Goal: Check status

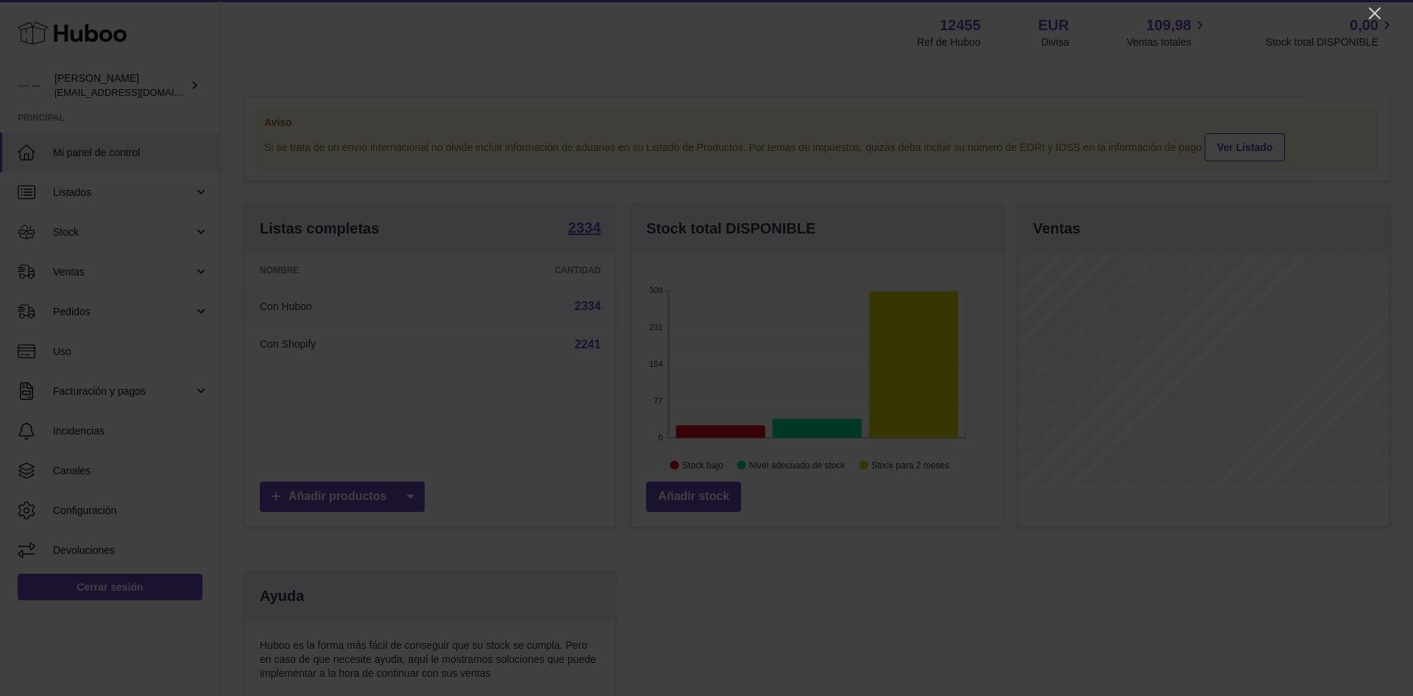
scroll to position [230, 371]
click at [1370, 16] on icon "Close" at bounding box center [1375, 13] width 18 height 18
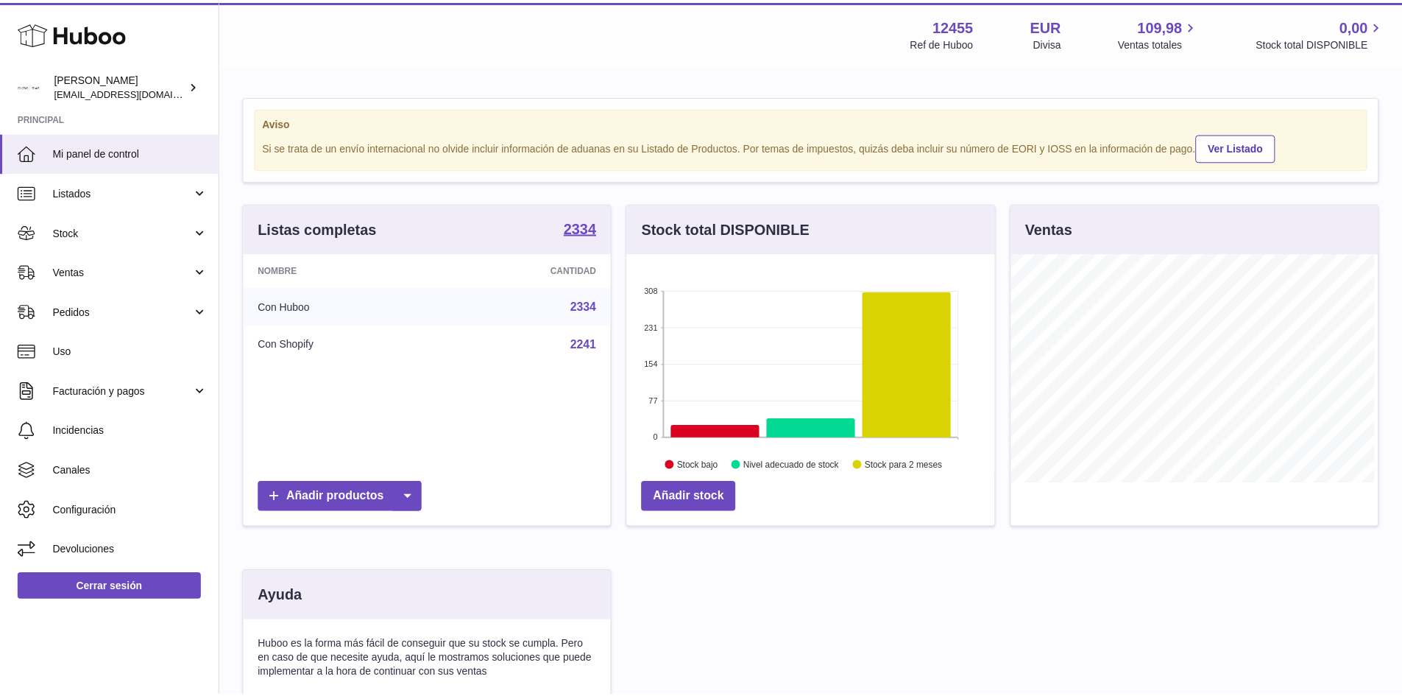
scroll to position [735773, 735636]
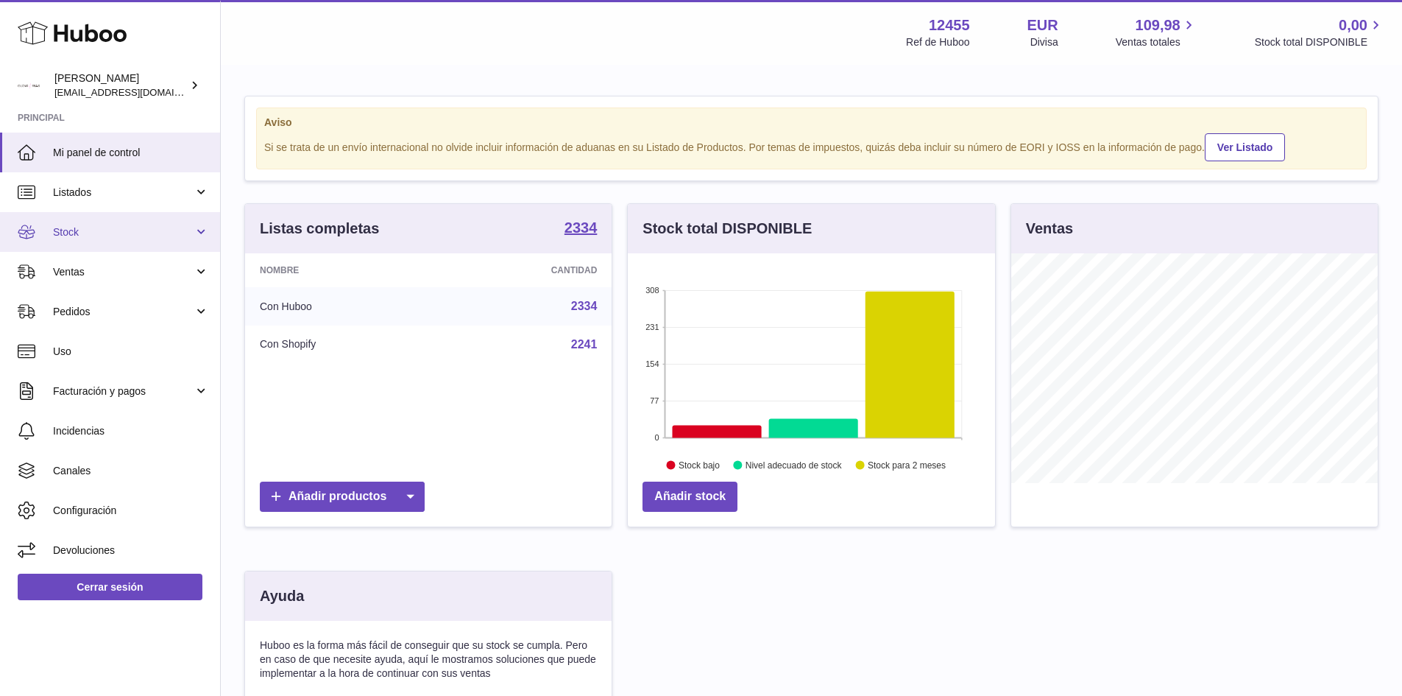
click at [106, 231] on span "Stock" at bounding box center [123, 232] width 141 height 14
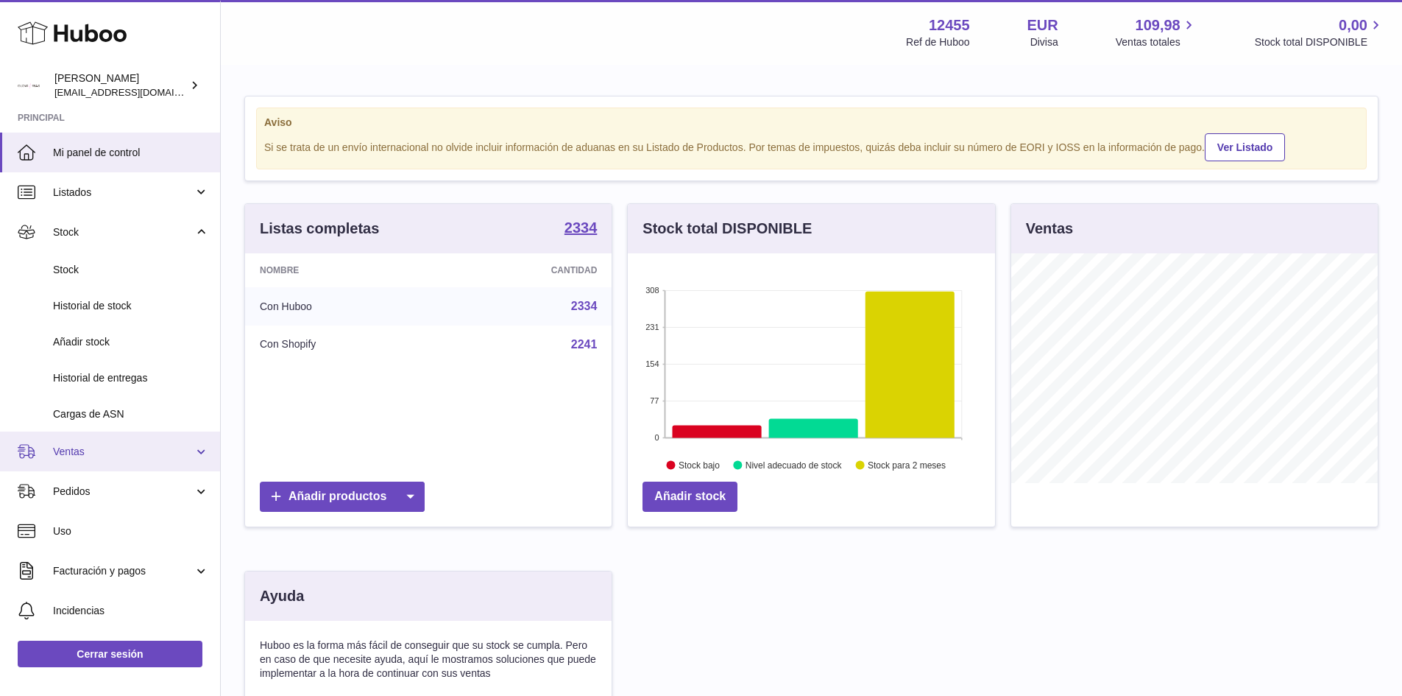
click at [81, 443] on link "Ventas" at bounding box center [110, 451] width 220 height 40
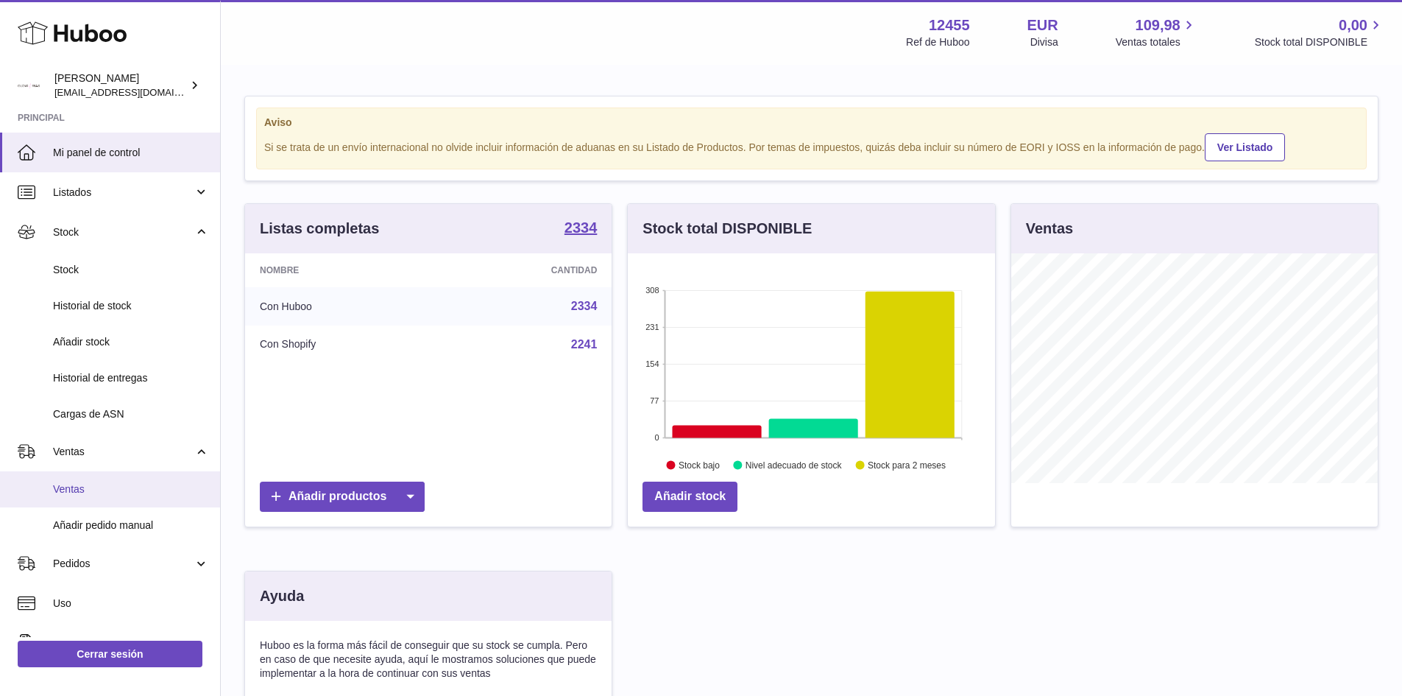
click at [76, 498] on link "Ventas" at bounding box center [110, 489] width 220 height 36
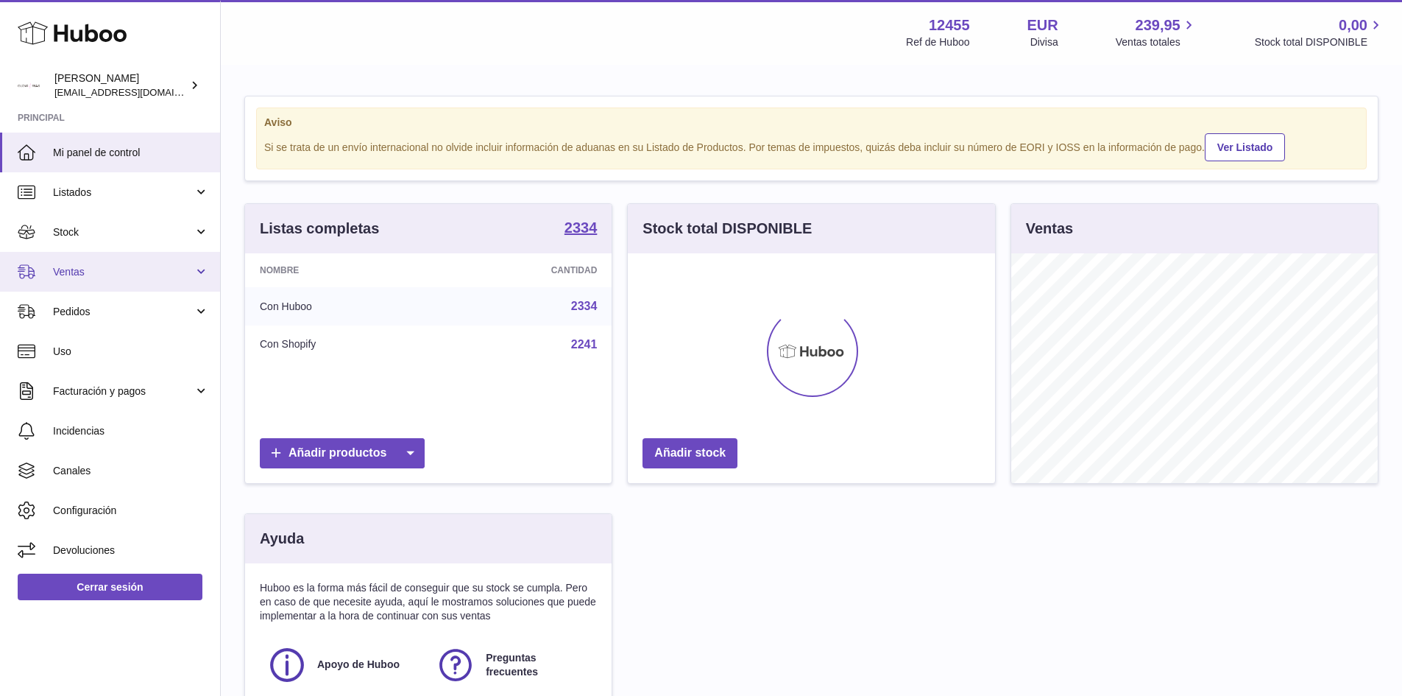
scroll to position [230, 367]
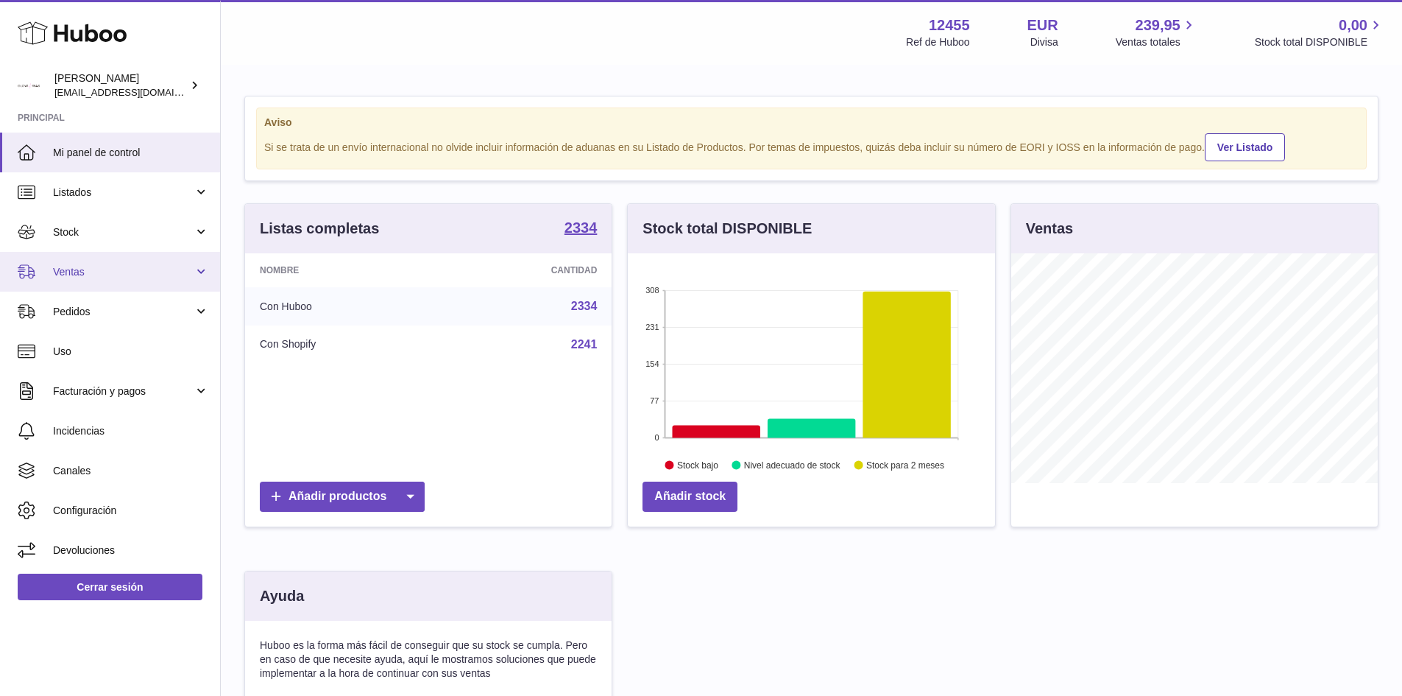
drag, startPoint x: 86, startPoint y: 268, endPoint x: 82, endPoint y: 287, distance: 19.5
click at [87, 267] on span "Ventas" at bounding box center [123, 272] width 141 height 14
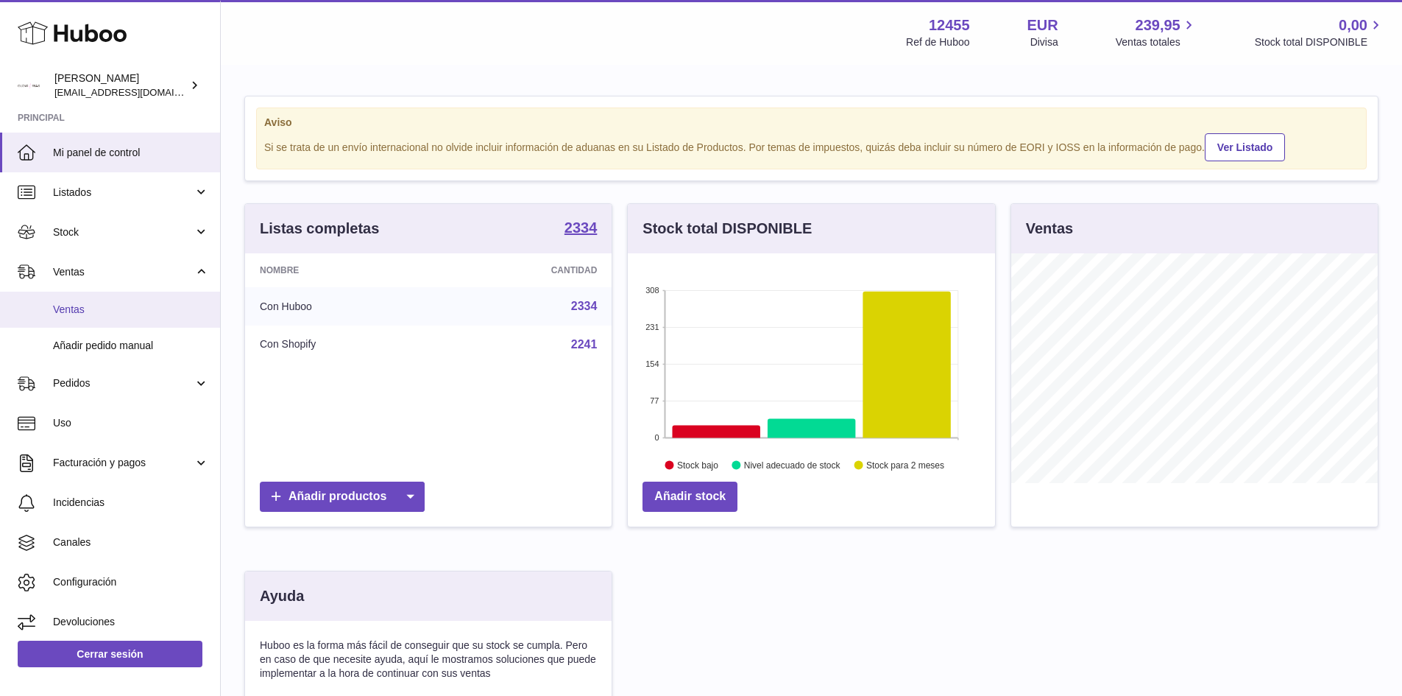
click at [88, 317] on link "Ventas" at bounding box center [110, 309] width 220 height 36
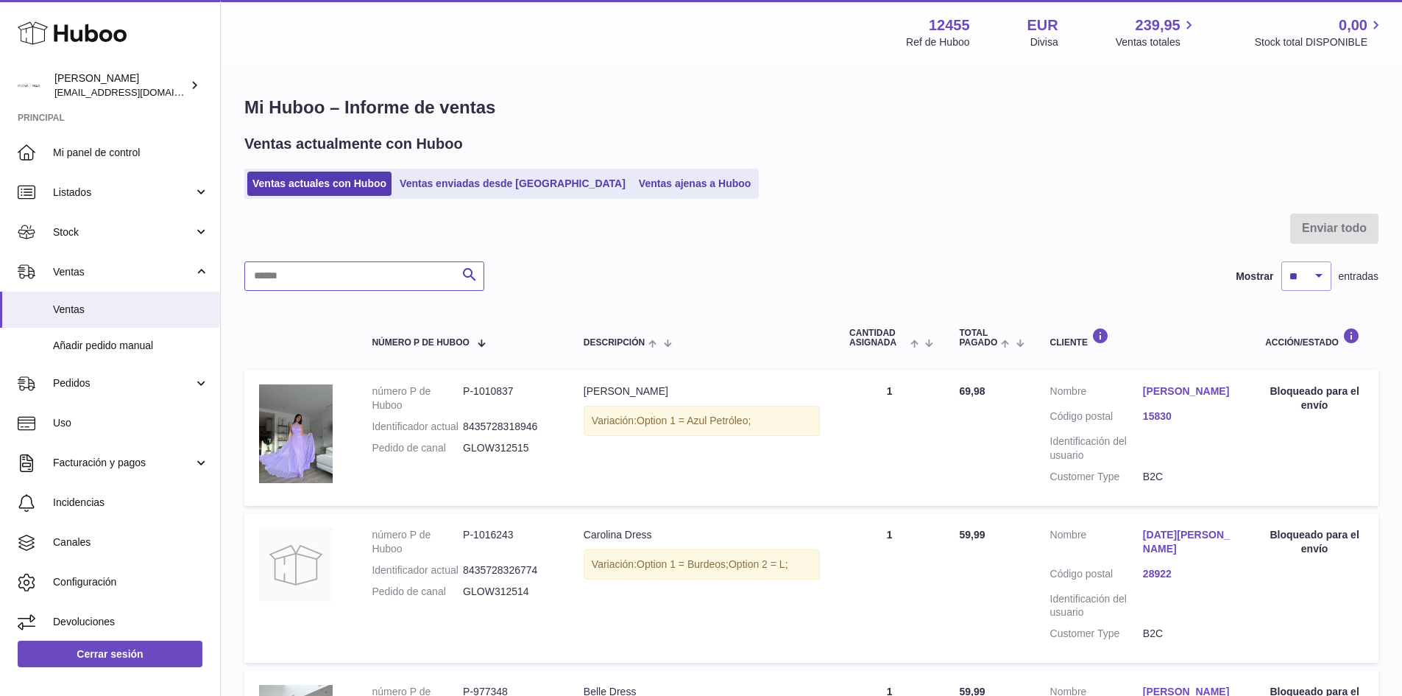
click at [375, 281] on input "text" at bounding box center [364, 275] width 240 height 29
click at [500, 177] on link "Ventas enviadas desde Huboo" at bounding box center [512, 183] width 236 height 24
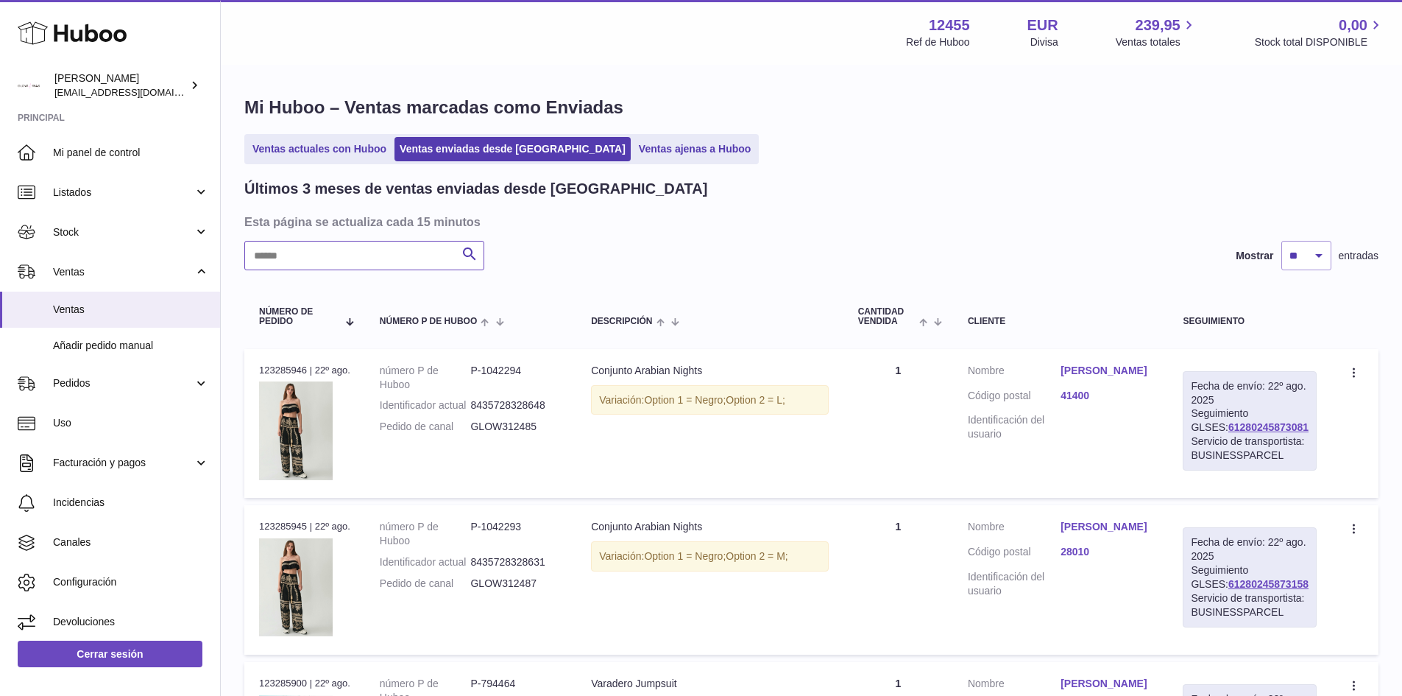
click at [345, 247] on input "text" at bounding box center [364, 255] width 240 height 29
paste input "**********"
type input "**********"
